Goal: Information Seeking & Learning: Learn about a topic

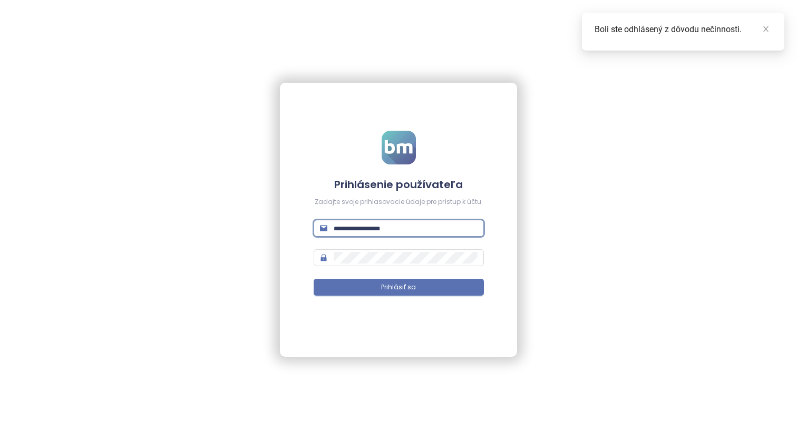
type input "**********"
click at [399, 287] on button "Prihlásiť sa" at bounding box center [399, 287] width 170 height 17
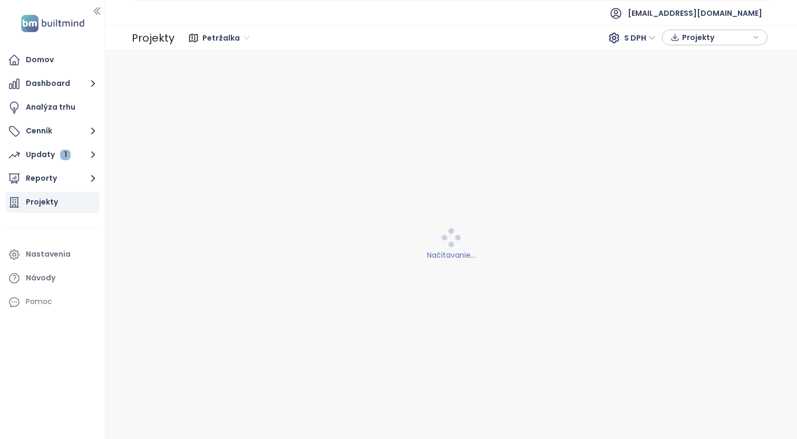
click at [43, 203] on div "Projekty" at bounding box center [42, 202] width 32 height 13
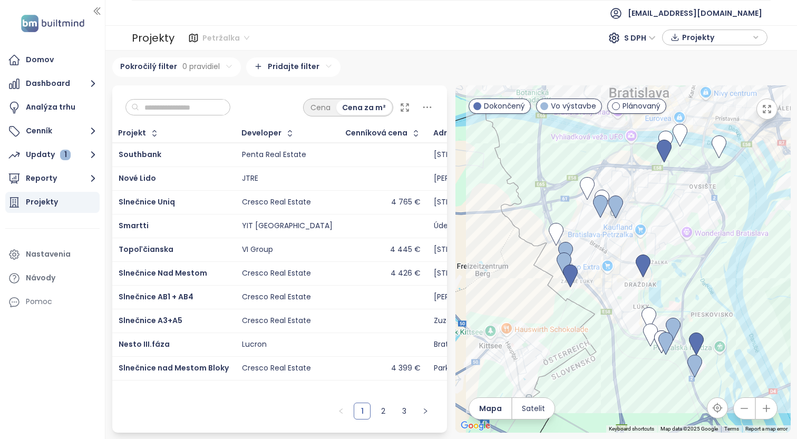
click at [224, 38] on span "Petržalka" at bounding box center [225, 38] width 47 height 16
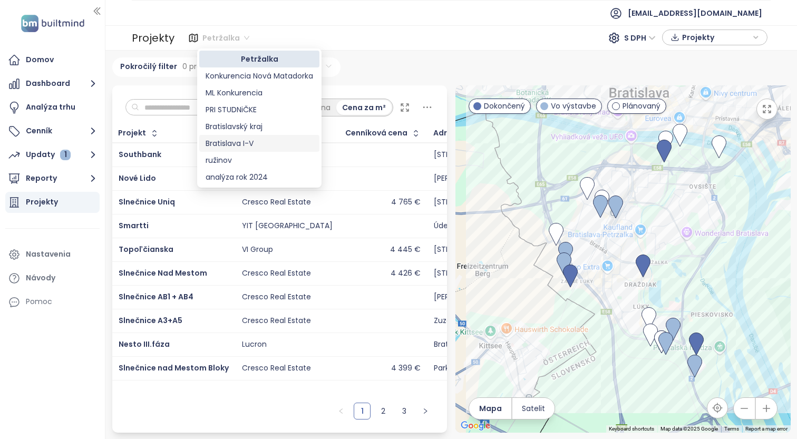
click at [242, 141] on div "Bratislava I-V" at bounding box center [260, 144] width 108 height 12
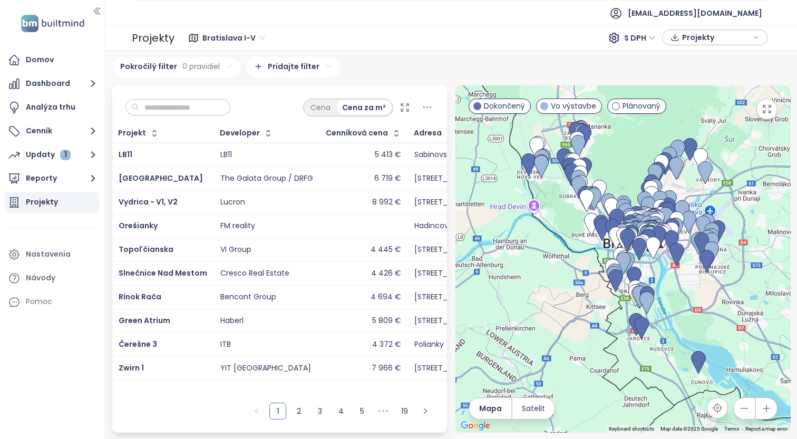
click at [205, 107] on input "text" at bounding box center [181, 108] width 85 height 16
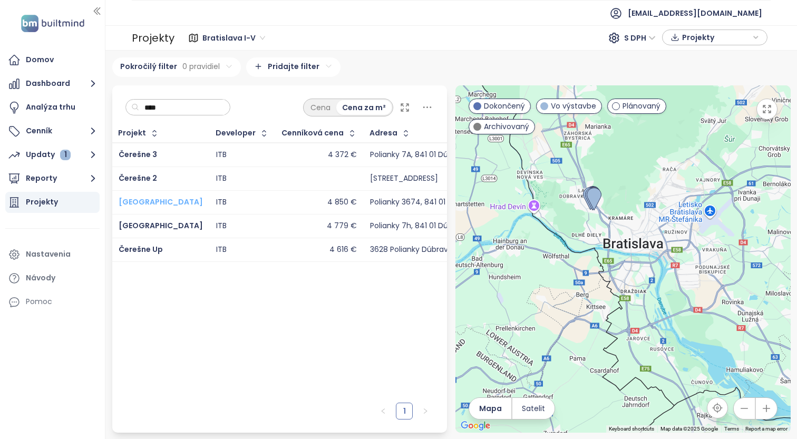
type input "****"
click at [181, 207] on span "Čerešne Plaza View" at bounding box center [161, 202] width 84 height 11
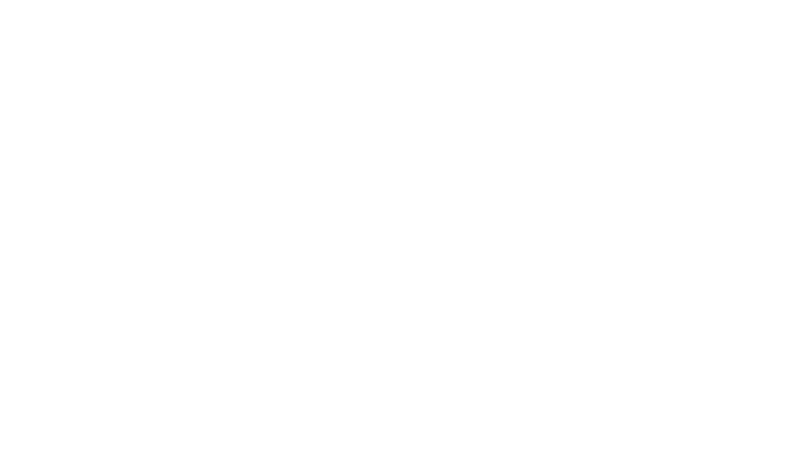
click at [176, 0] on html at bounding box center [398, 0] width 797 height 0
click at [215, 0] on html at bounding box center [398, 0] width 797 height 0
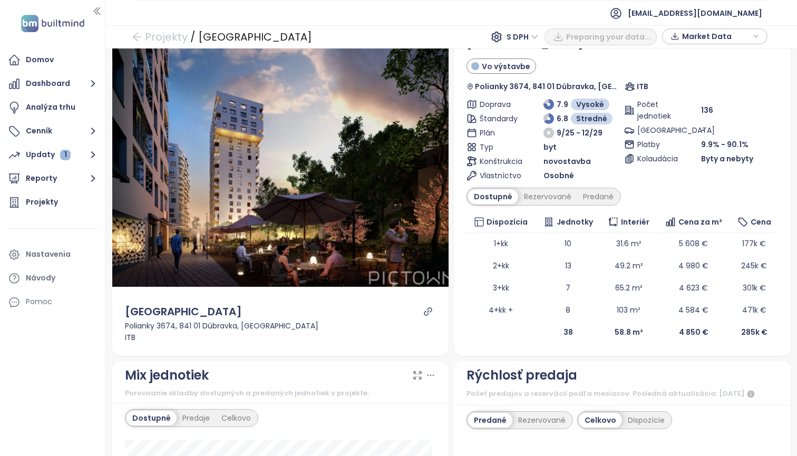
scroll to position [38, 0]
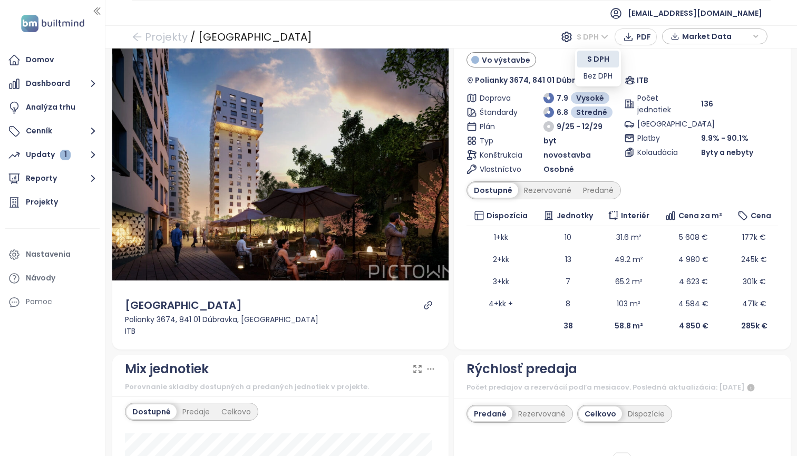
click at [598, 36] on span "S DPH" at bounding box center [593, 37] width 32 height 16
click at [590, 72] on div "Bez DPH" at bounding box center [598, 76] width 29 height 12
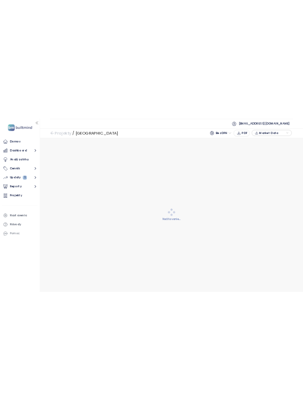
scroll to position [0, 0]
